Goal: Transaction & Acquisition: Book appointment/travel/reservation

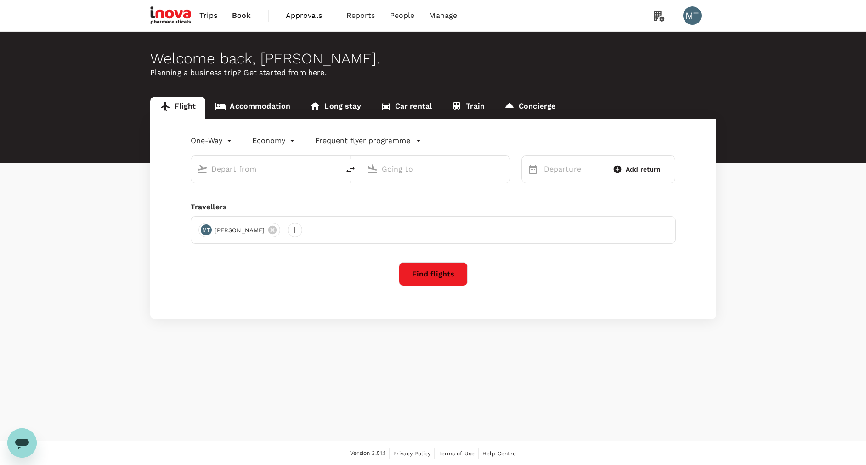
type input "Kuala Namu Intl (KNO)"
type input "Soekarno-Hatta Intl (CGK)"
type input "Kuala Namu Intl (KNO)"
type input "Soekarno-Hatta Intl (CGK)"
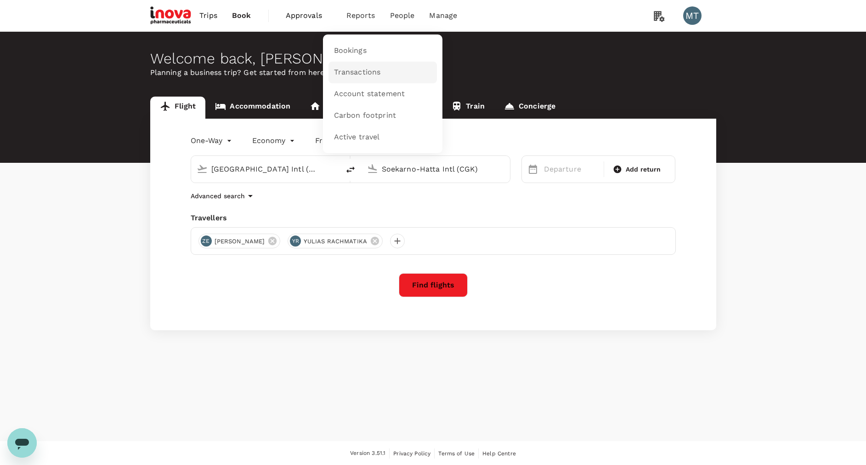
click at [359, 69] on span "Transactions" at bounding box center [357, 72] width 47 height 11
